Goal: Find specific page/section: Find specific page/section

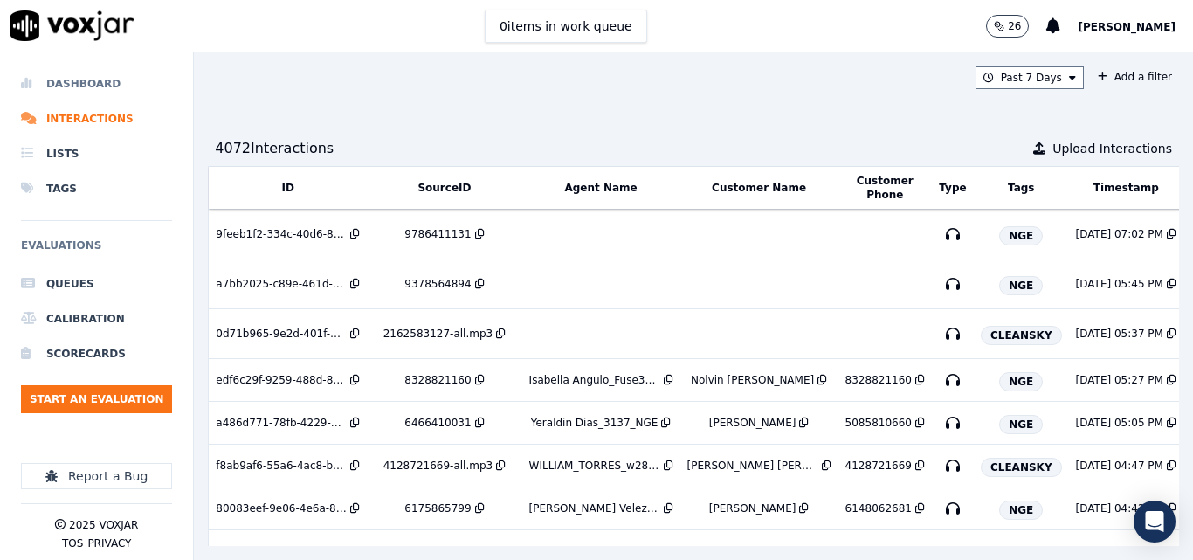
click at [74, 79] on li "Dashboard" at bounding box center [96, 83] width 151 height 35
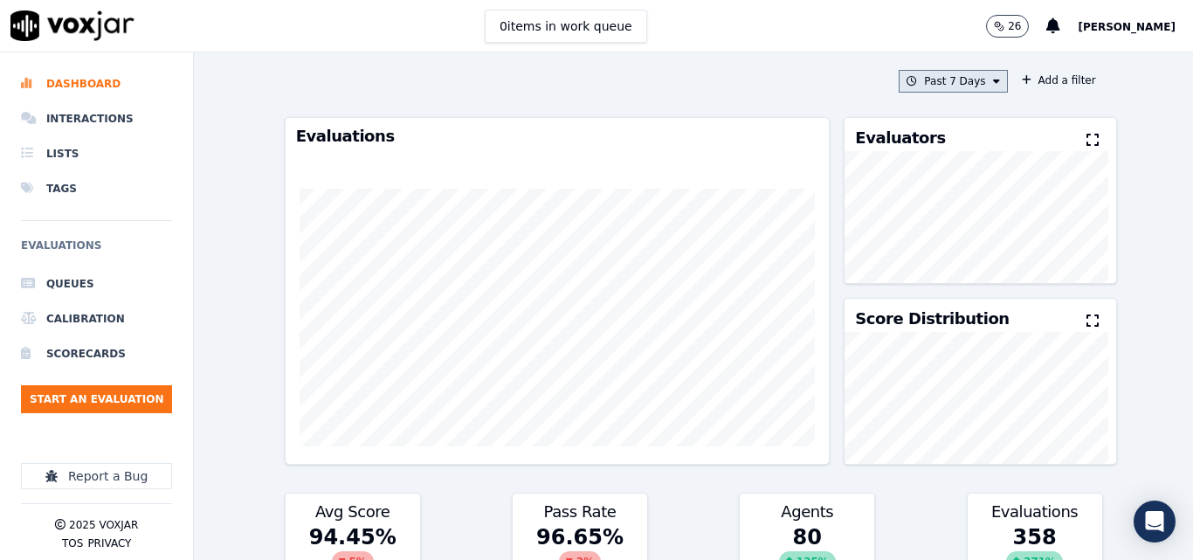
click at [963, 79] on button "Past 7 Days" at bounding box center [952, 81] width 108 height 23
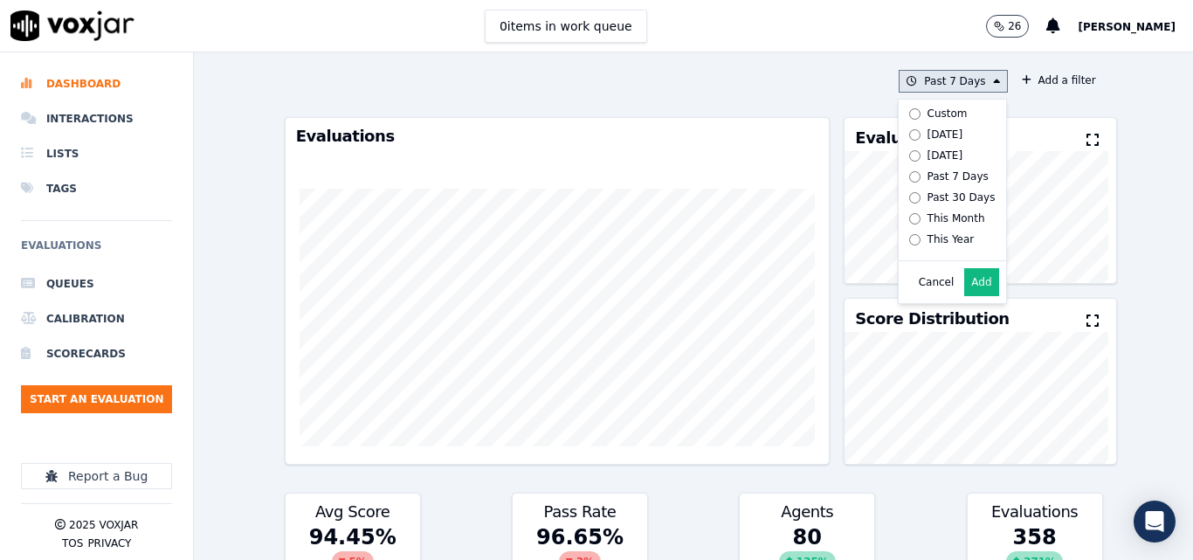
click at [927, 135] on div "[DATE]" at bounding box center [945, 134] width 36 height 14
click at [965, 292] on button "Add" at bounding box center [981, 282] width 34 height 28
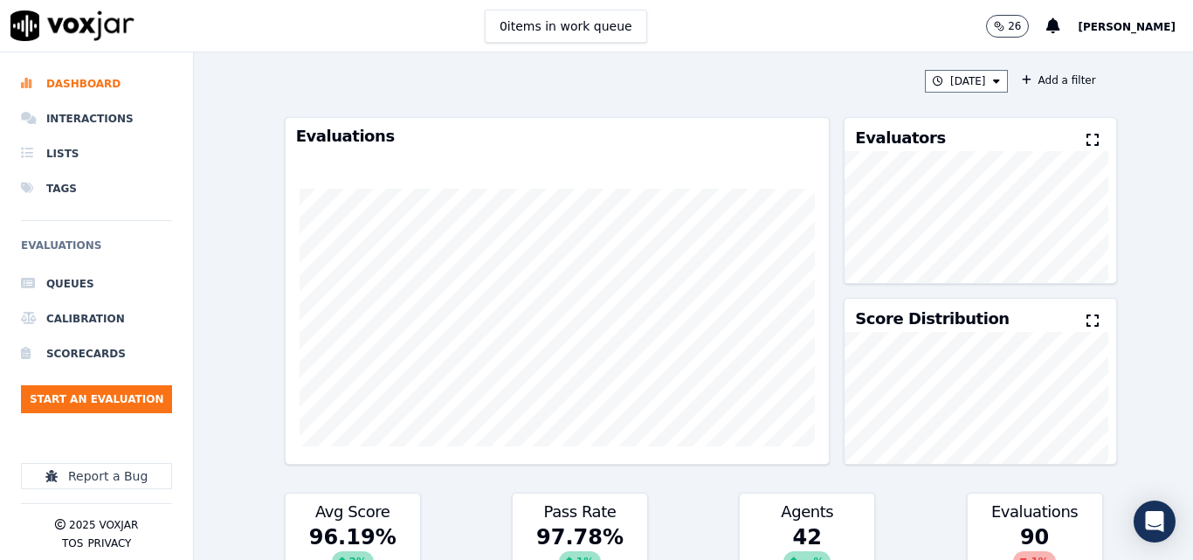
click at [1086, 137] on icon at bounding box center [1092, 140] width 12 height 14
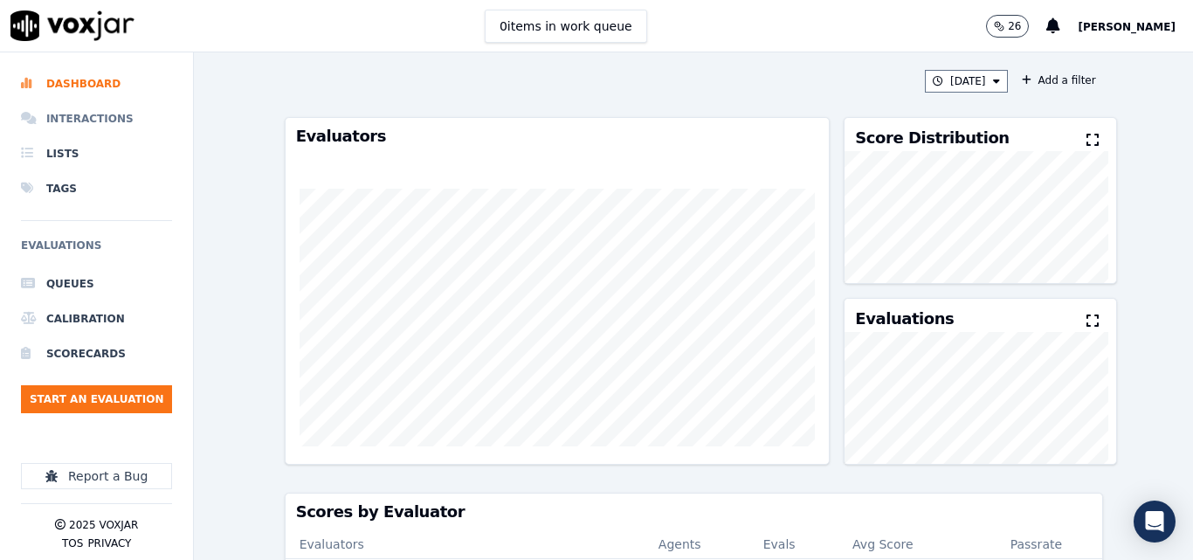
click at [77, 121] on li "Interactions" at bounding box center [96, 118] width 151 height 35
